Goal: Task Accomplishment & Management: Use online tool/utility

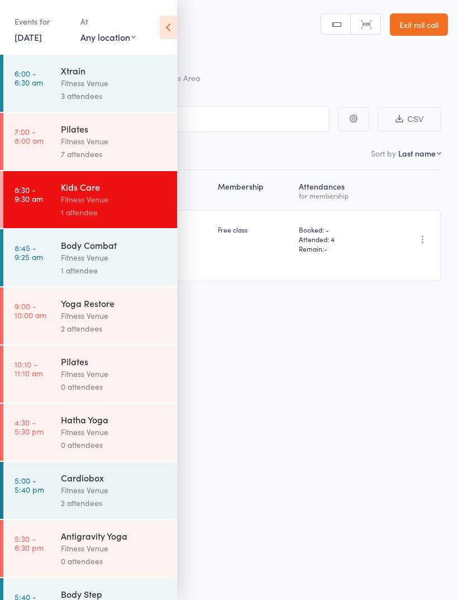
click at [100, 268] on div "1 attendee" at bounding box center [114, 270] width 107 height 13
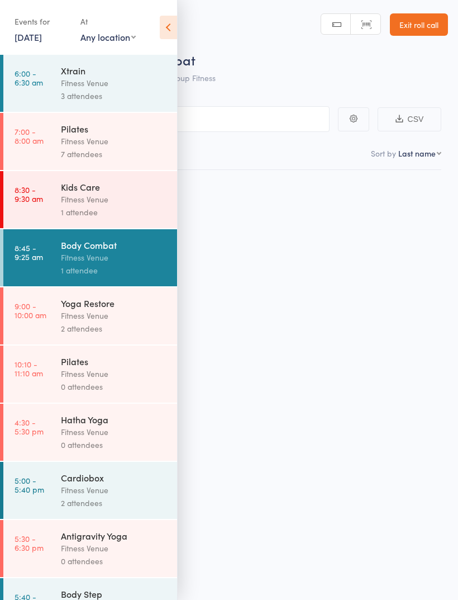
click at [96, 258] on div "Fitness Venue" at bounding box center [114, 257] width 107 height 13
click at [168, 37] on icon at bounding box center [168, 27] width 17 height 23
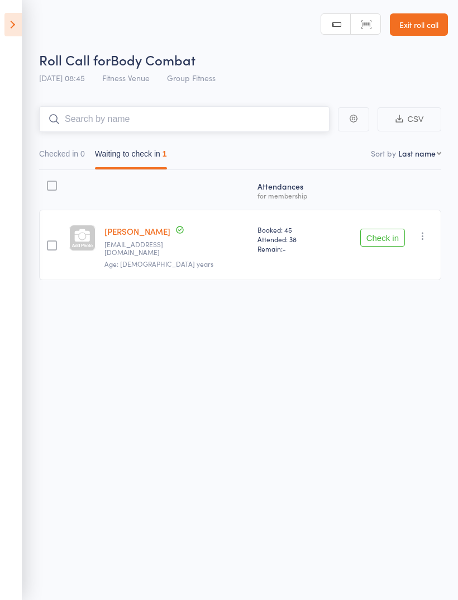
click at [210, 118] on input "search" at bounding box center [184, 119] width 291 height 26
click at [382, 239] on button "Check in" at bounding box center [383, 238] width 45 height 18
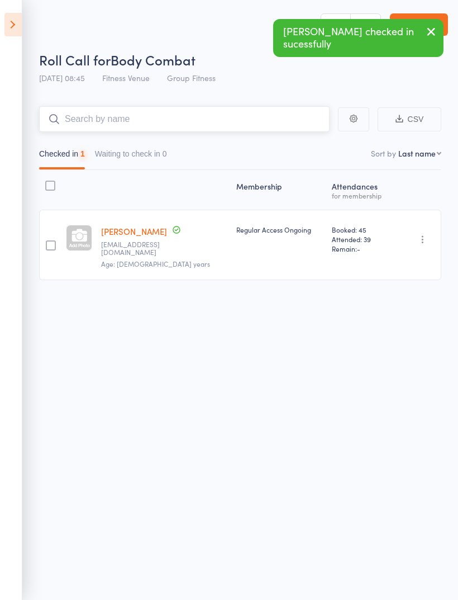
click at [181, 113] on input "search" at bounding box center [184, 119] width 291 height 26
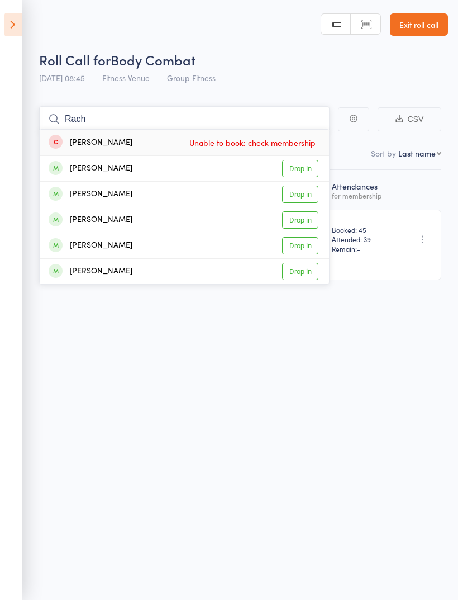
type input "Rach"
click at [162, 218] on div "[PERSON_NAME] Drop in" at bounding box center [185, 219] width 290 height 25
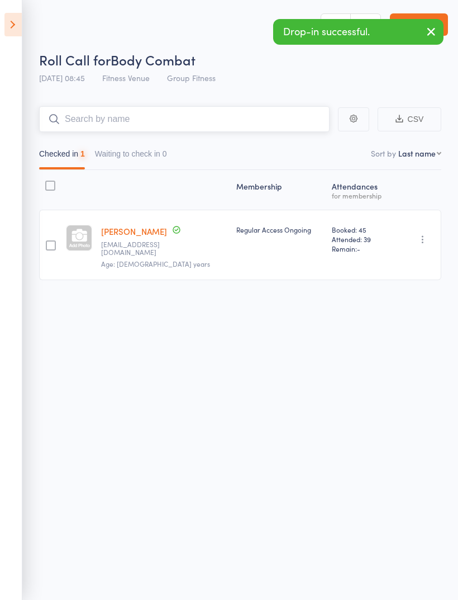
click at [186, 117] on input "search" at bounding box center [184, 119] width 291 height 26
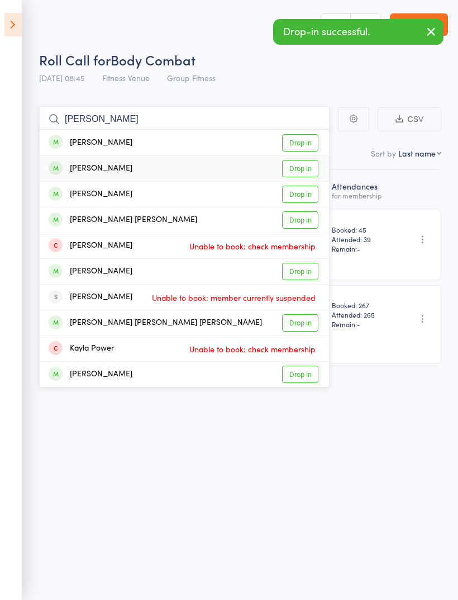
type input "[PERSON_NAME]"
click at [167, 167] on div "[PERSON_NAME] Drop in" at bounding box center [185, 168] width 290 height 25
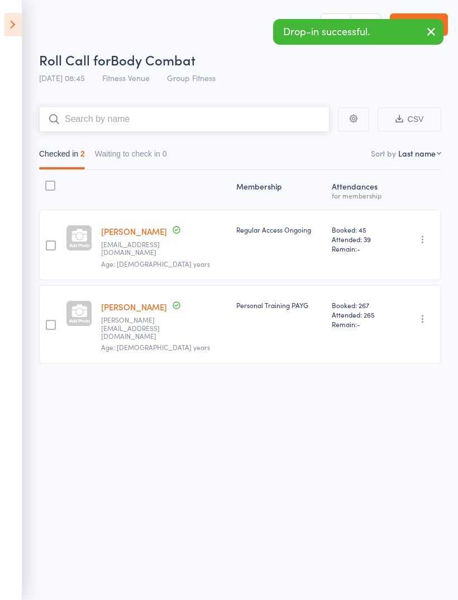
click at [204, 119] on input "search" at bounding box center [184, 119] width 291 height 26
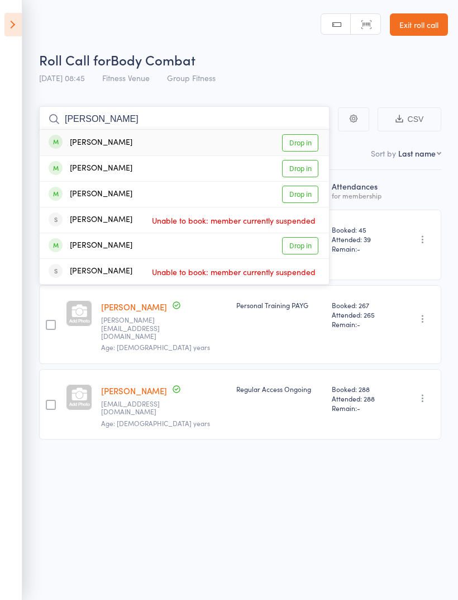
type input "[PERSON_NAME]"
click at [159, 243] on div "[PERSON_NAME] Drop in" at bounding box center [185, 245] width 290 height 25
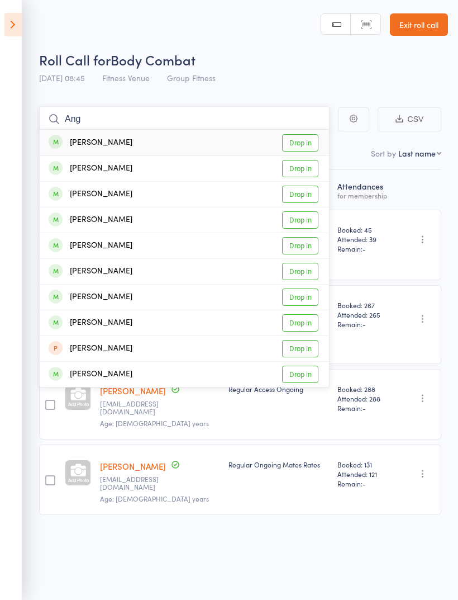
type input "Ang"
click at [137, 142] on div "[PERSON_NAME] Drop in" at bounding box center [185, 143] width 290 height 26
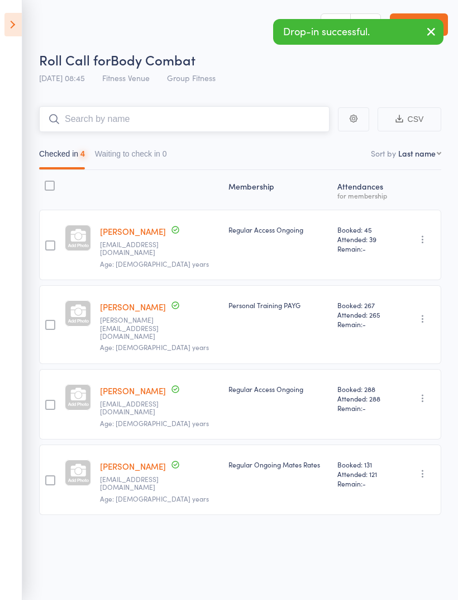
click at [168, 125] on input "search" at bounding box center [184, 119] width 291 height 26
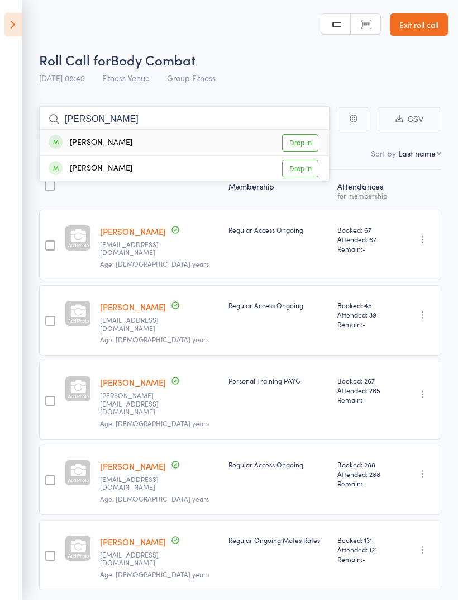
type input "[PERSON_NAME]"
click at [138, 144] on div "[PERSON_NAME] Drop in" at bounding box center [185, 143] width 290 height 26
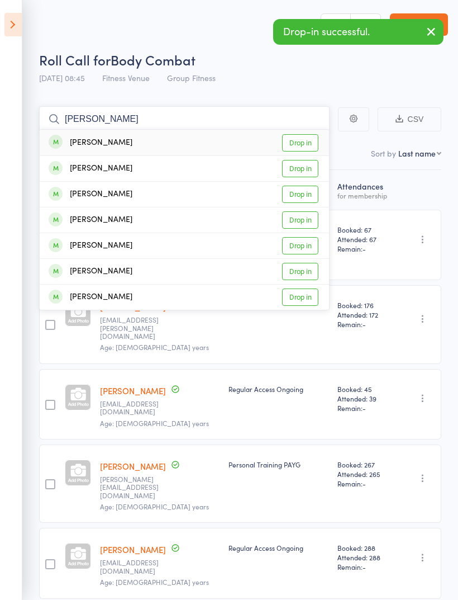
type input "[PERSON_NAME]"
click at [135, 170] on div "[PERSON_NAME] Drop in" at bounding box center [185, 168] width 290 height 25
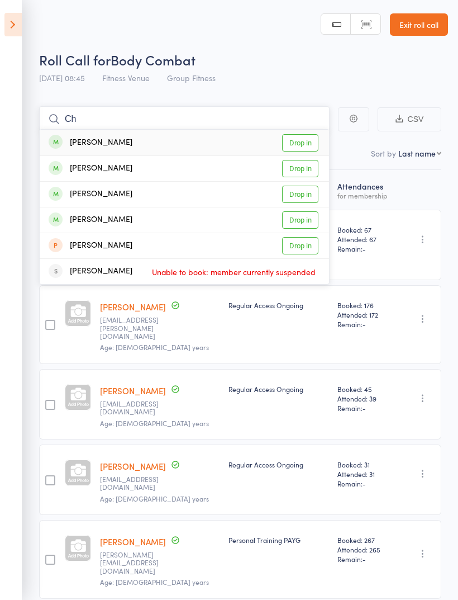
type input "C"
